Goal: Transaction & Acquisition: Purchase product/service

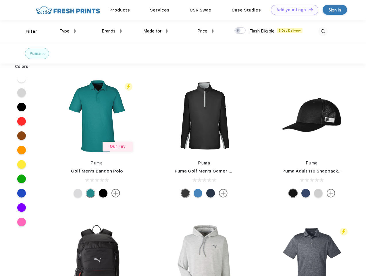
click at [293, 10] on link "Add your Logo Design Tool" at bounding box center [294, 10] width 47 height 10
click at [0, 0] on div "Design Tool" at bounding box center [0, 0] width 0 height 0
click at [308, 9] on link "Add your Logo Design Tool" at bounding box center [294, 10] width 47 height 10
click at [28, 31] on div "Filter" at bounding box center [32, 31] width 12 height 7
click at [68, 31] on span "Type" at bounding box center [65, 30] width 10 height 5
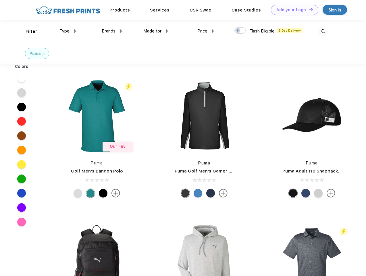
click at [112, 31] on span "Brands" at bounding box center [109, 30] width 14 height 5
click at [156, 31] on span "Made for" at bounding box center [152, 30] width 18 height 5
click at [206, 31] on span "Price" at bounding box center [203, 30] width 10 height 5
click at [240, 31] on div at bounding box center [240, 30] width 11 height 6
click at [238, 31] on input "checkbox" at bounding box center [237, 29] width 4 height 4
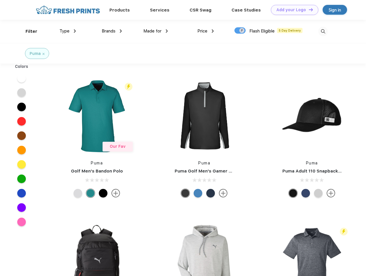
click at [323, 31] on img at bounding box center [323, 31] width 9 height 9
